Goal: Task Accomplishment & Management: Manage account settings

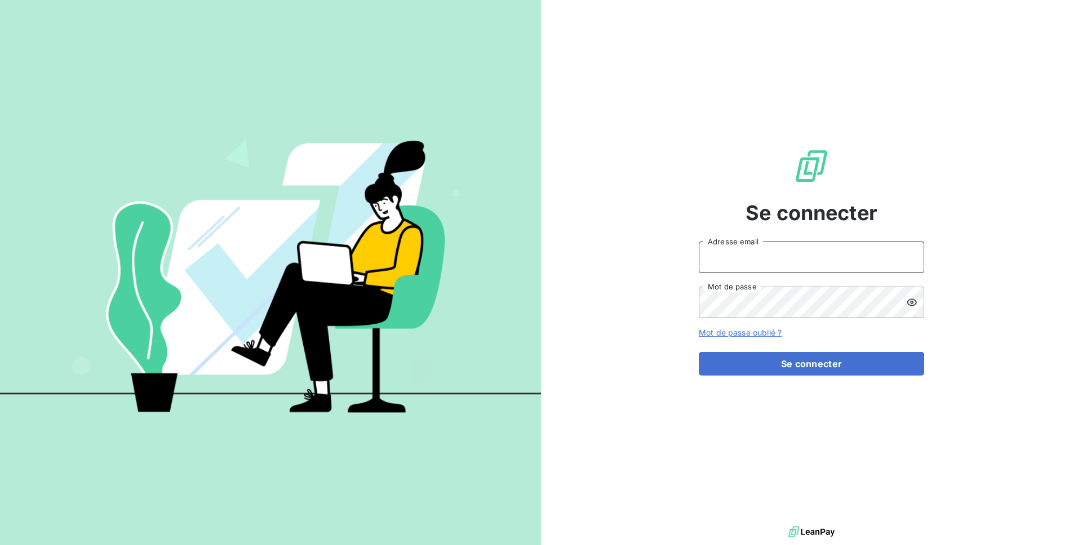
click at [727, 247] on input "Adresse email" at bounding box center [811, 258] width 225 height 32
type input "admin@martinon"
click at [699, 352] on button "Se connecter" at bounding box center [811, 364] width 225 height 24
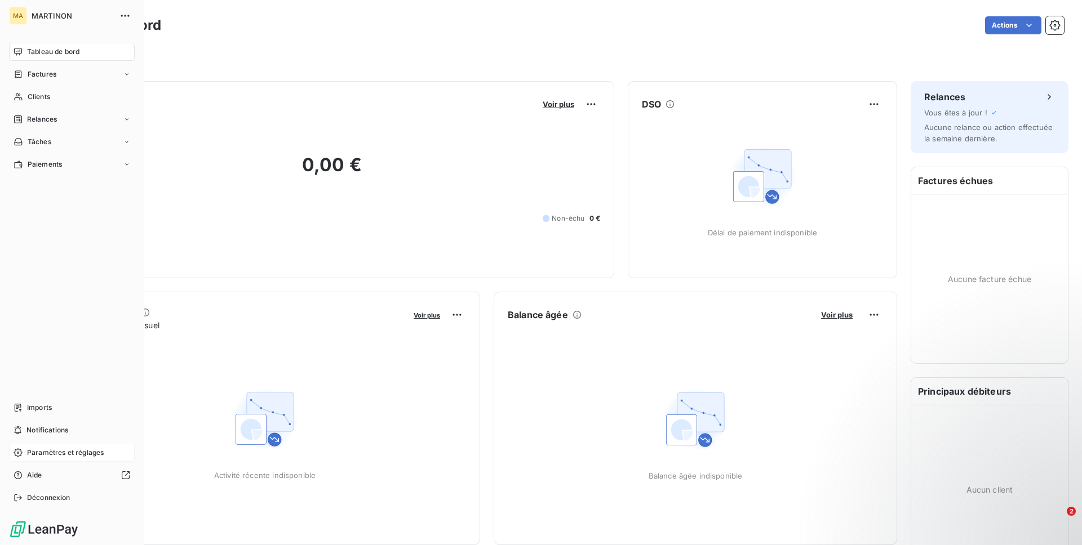
click at [28, 457] on span "Paramètres et réglages" at bounding box center [65, 453] width 77 height 10
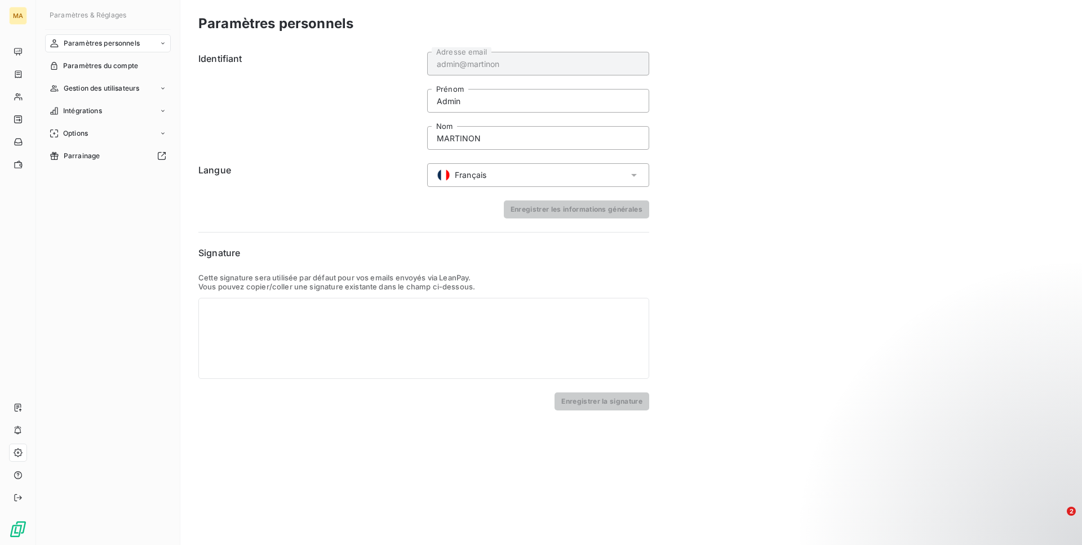
click at [84, 53] on nav "Paramètres personnels Paramètres du compte Gestion des utilisateurs Intégration…" at bounding box center [108, 99] width 126 height 131
click at [82, 60] on div "Paramètres du compte" at bounding box center [108, 66] width 126 height 18
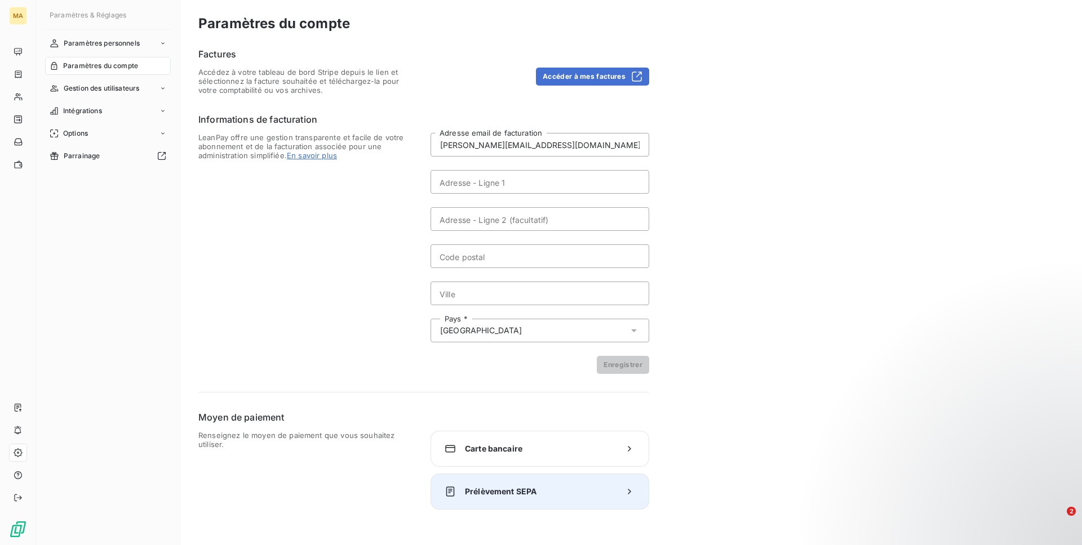
click at [472, 509] on div "Prélèvement SEPA" at bounding box center [540, 492] width 219 height 36
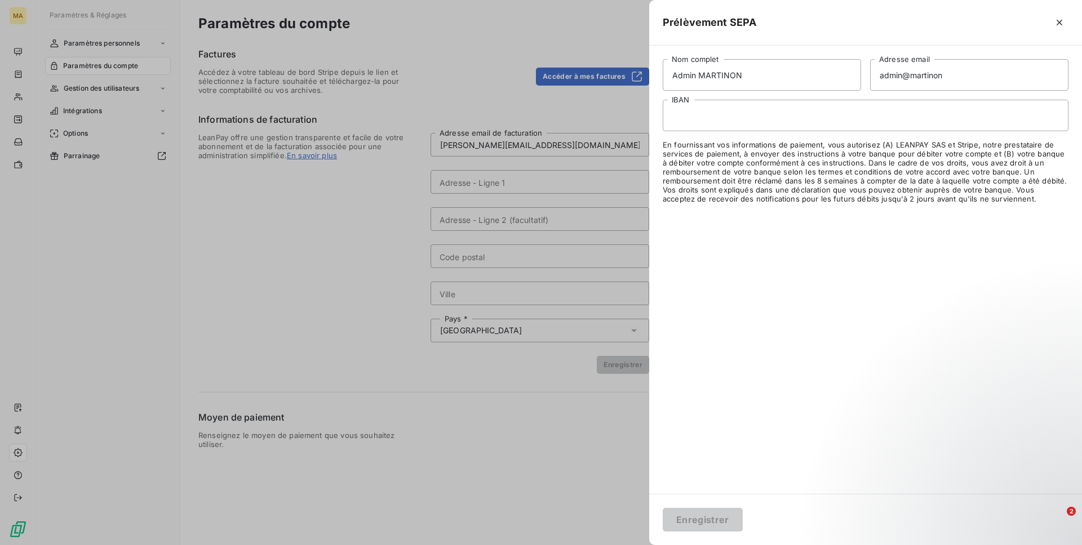
click at [724, 128] on div at bounding box center [866, 116] width 406 height 32
click at [693, 71] on input "Admin MARTINON" at bounding box center [762, 75] width 198 height 32
type input "MARTINON"
click at [942, 74] on input "admin@martinon" at bounding box center [969, 75] width 198 height 32
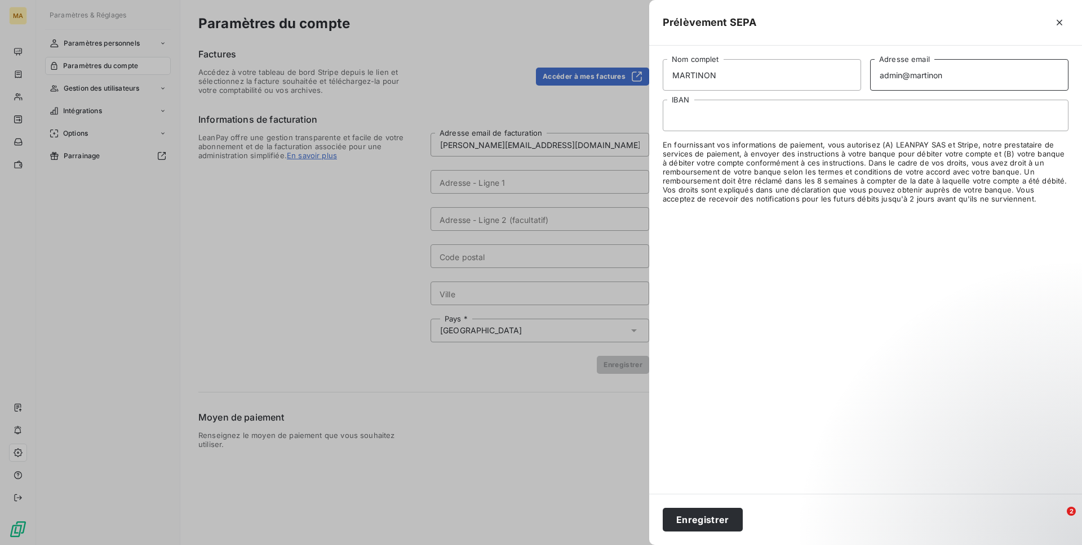
click at [942, 74] on input "admin@martinon" at bounding box center [969, 75] width 198 height 32
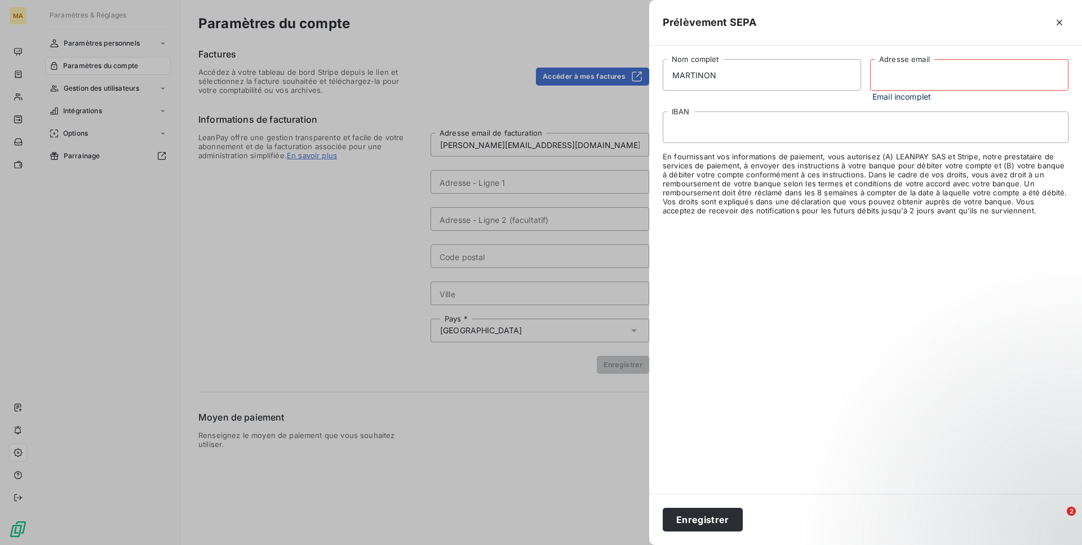
paste input "l.sanchez@odice.cc"
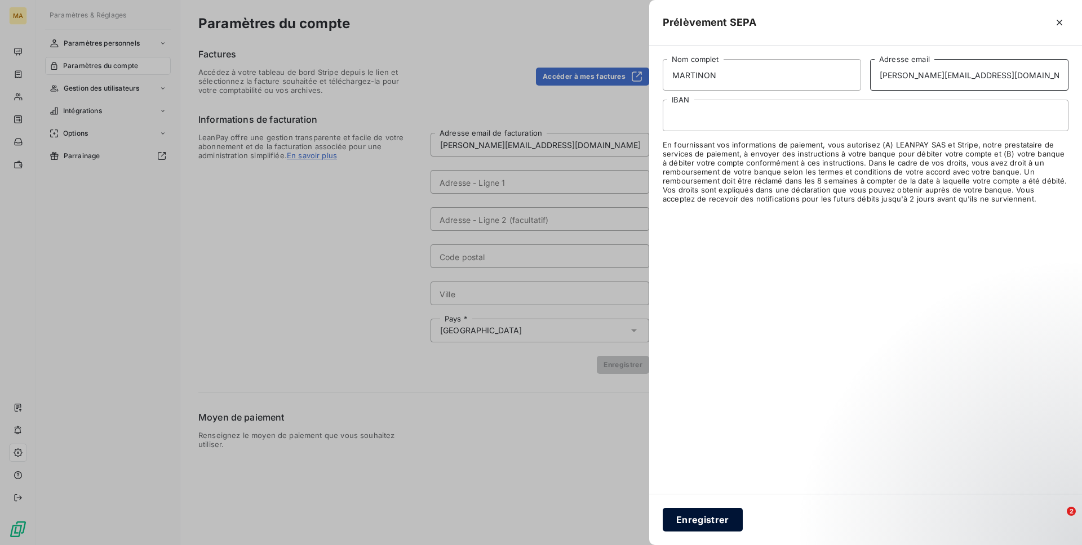
type input "l.sanchez@odice.cc"
click at [696, 517] on button "Enregistrer" at bounding box center [703, 520] width 80 height 24
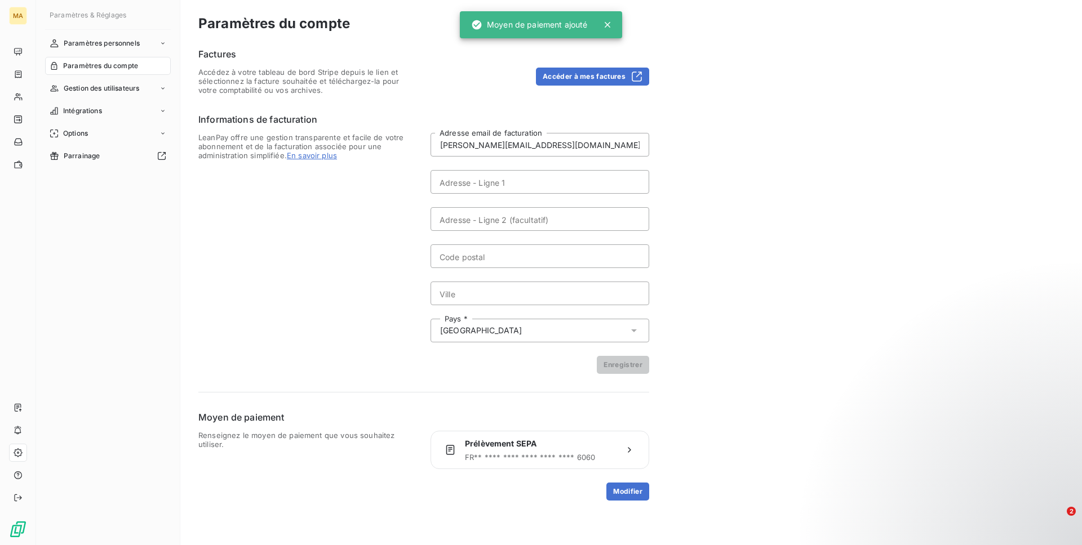
click at [487, 166] on form "l.sanchez@odice.cc Adresse email de facturation Adresse - Ligne 1 Adresse - Lig…" at bounding box center [540, 253] width 219 height 241
click at [480, 171] on input "Adresse - Ligne 1" at bounding box center [540, 182] width 219 height 24
paste input "ZA LA TRANCHE N5"
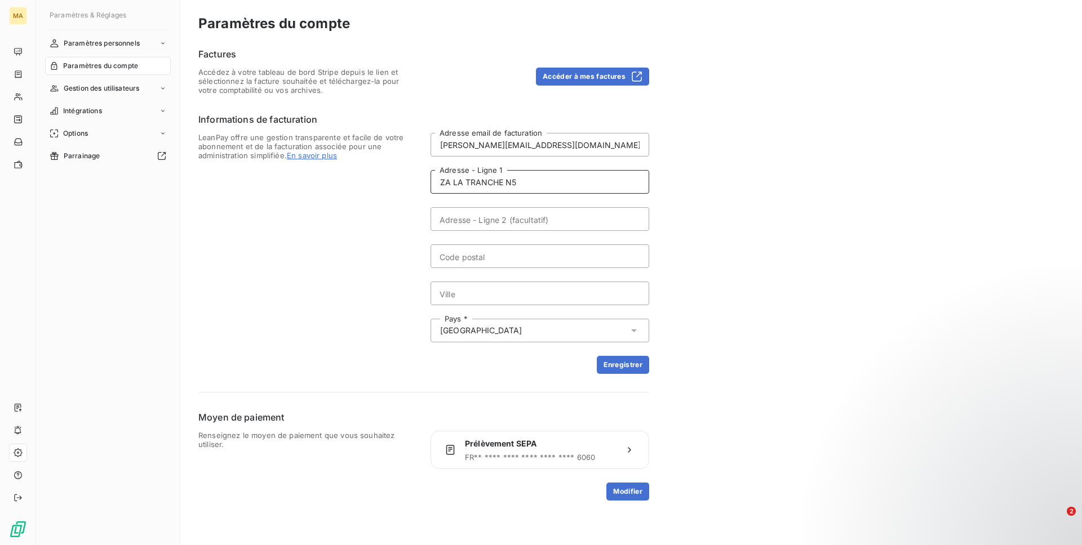
type input "ZA LA TRANCHE N5"
click at [481, 259] on input "Code postal" at bounding box center [540, 257] width 219 height 24
paste input "04180 VILLENEUVE"
click at [491, 258] on input "04180 VILLENEUVE" at bounding box center [540, 257] width 219 height 24
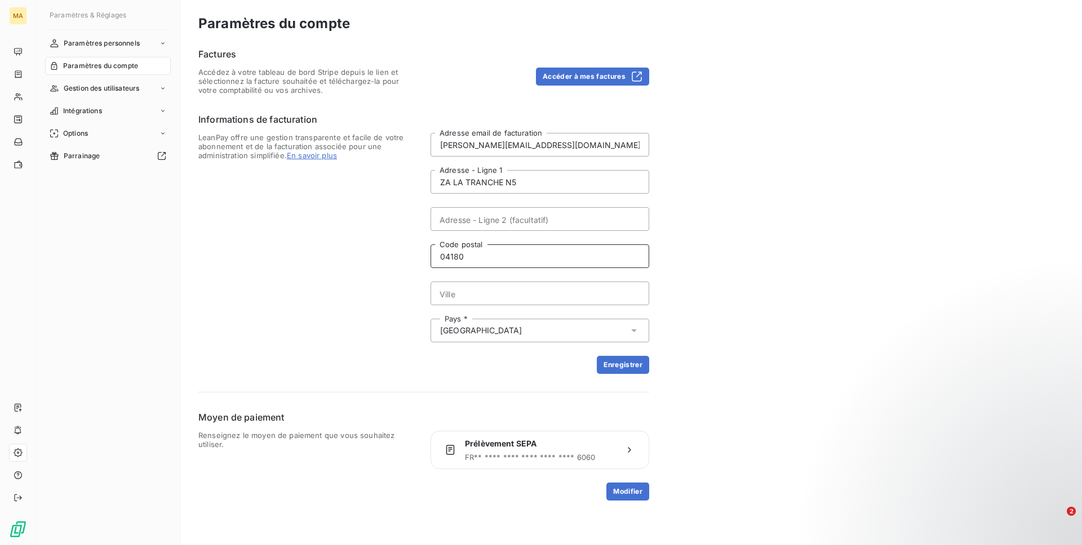
type input "04180"
click at [478, 295] on input "Ville" at bounding box center [540, 294] width 219 height 24
paste input "VILLENEUVE"
type input "VILLENEUVE"
click at [609, 367] on button "Enregistrer" at bounding box center [623, 365] width 52 height 18
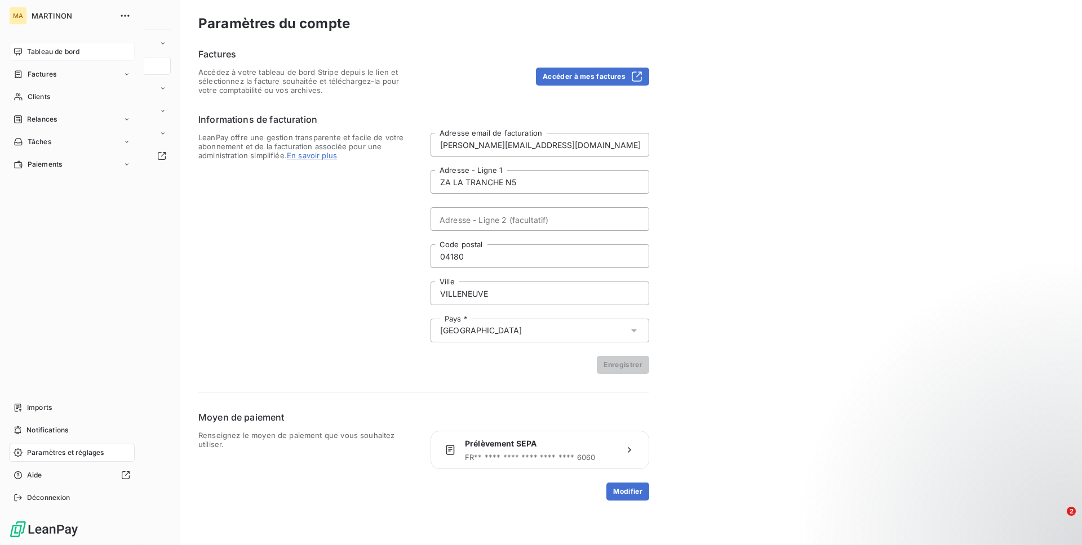
click at [30, 47] on span "Tableau de bord" at bounding box center [53, 52] width 52 height 10
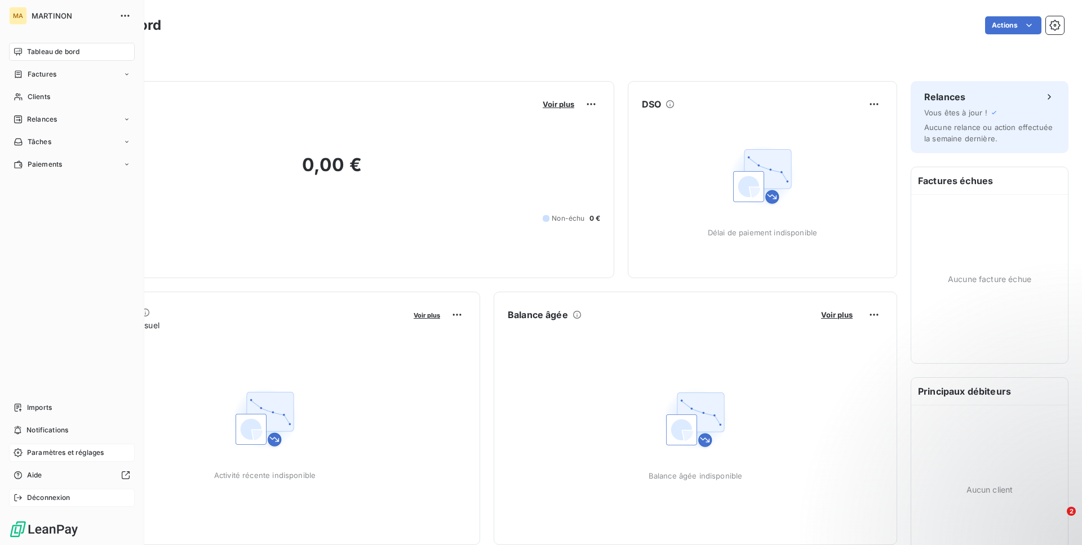
click at [64, 503] on div "Déconnexion" at bounding box center [72, 498] width 126 height 18
